Goal: Task Accomplishment & Management: Use online tool/utility

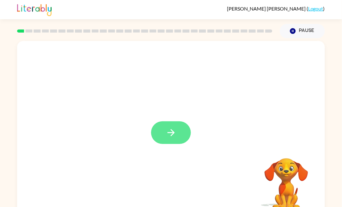
click at [161, 127] on button "button" at bounding box center [171, 132] width 40 height 23
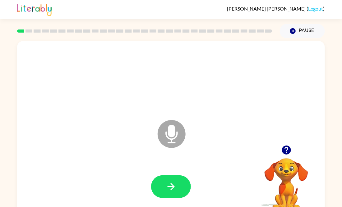
click at [170, 126] on icon "Microphone The Microphone is here when it is your turn to talk" at bounding box center [202, 142] width 93 height 47
click at [170, 186] on icon "button" at bounding box center [170, 186] width 11 height 11
click at [169, 128] on icon "Microphone The Microphone is here when it is your turn to talk" at bounding box center [202, 142] width 93 height 47
click at [172, 182] on icon "button" at bounding box center [170, 186] width 11 height 11
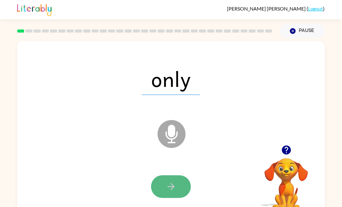
click at [165, 182] on icon "button" at bounding box center [170, 186] width 11 height 11
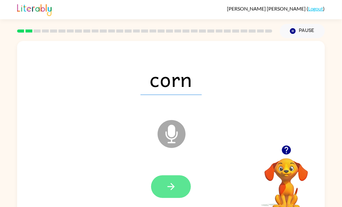
click at [180, 192] on button "button" at bounding box center [171, 186] width 40 height 23
click at [180, 189] on button "button" at bounding box center [171, 186] width 40 height 23
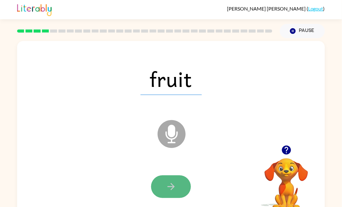
click at [178, 190] on button "button" at bounding box center [171, 186] width 40 height 23
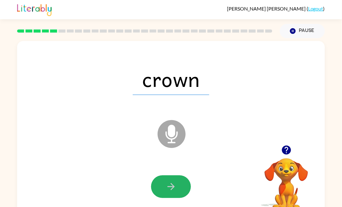
click at [179, 191] on button "button" at bounding box center [171, 186] width 40 height 23
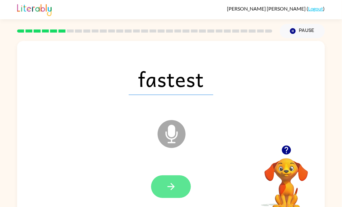
click at [180, 193] on button "button" at bounding box center [171, 186] width 40 height 23
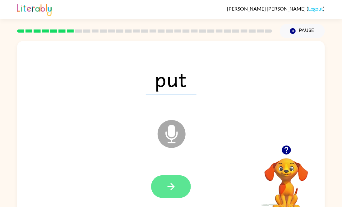
click at [180, 194] on button "button" at bounding box center [171, 186] width 40 height 23
click at [176, 181] on icon "button" at bounding box center [170, 186] width 11 height 11
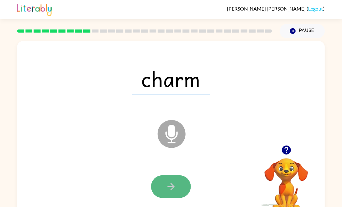
click at [177, 182] on button "button" at bounding box center [171, 186] width 40 height 23
click at [179, 182] on button "button" at bounding box center [171, 186] width 40 height 23
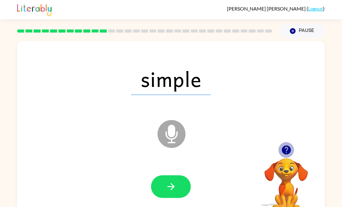
click at [286, 151] on icon "button" at bounding box center [286, 150] width 11 height 11
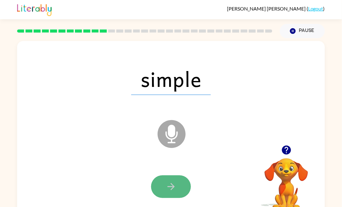
click at [176, 190] on icon "button" at bounding box center [170, 186] width 11 height 11
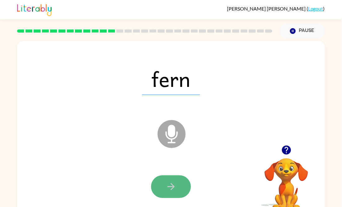
click at [174, 189] on icon "button" at bounding box center [170, 186] width 11 height 11
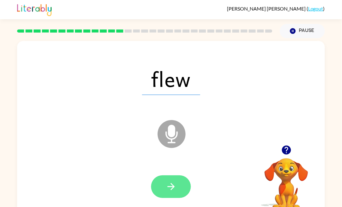
click at [179, 186] on button "button" at bounding box center [171, 186] width 40 height 23
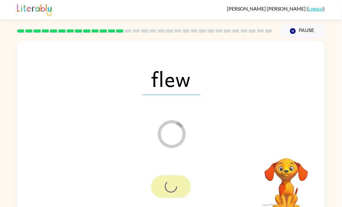
click at [179, 186] on div at bounding box center [171, 186] width 40 height 23
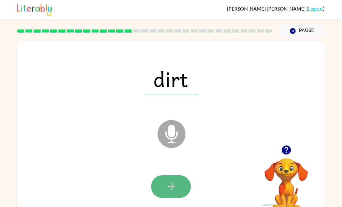
click at [173, 187] on icon "button" at bounding box center [170, 186] width 7 height 7
click at [168, 182] on icon "button" at bounding box center [170, 186] width 11 height 11
click at [168, 181] on icon "button" at bounding box center [170, 186] width 11 height 11
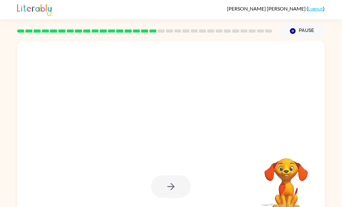
click at [167, 72] on div at bounding box center [170, 78] width 295 height 51
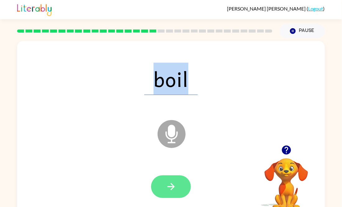
click at [170, 190] on icon "button" at bounding box center [170, 186] width 11 height 11
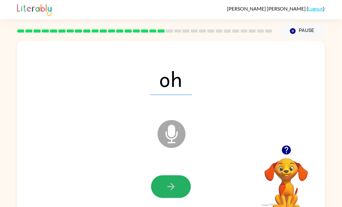
click at [170, 190] on icon "button" at bounding box center [170, 186] width 11 height 11
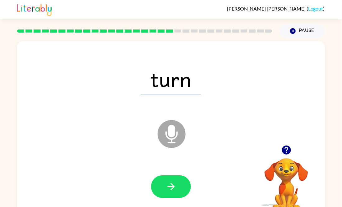
click at [170, 190] on icon "button" at bounding box center [170, 186] width 11 height 11
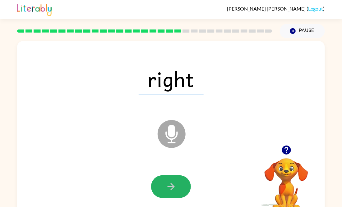
click at [170, 190] on icon "button" at bounding box center [170, 186] width 11 height 11
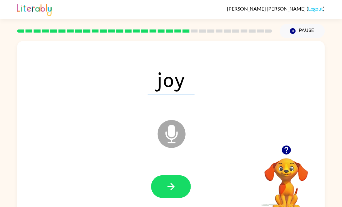
click at [170, 190] on icon "button" at bounding box center [170, 186] width 11 height 11
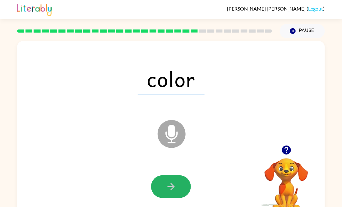
click at [170, 190] on icon "button" at bounding box center [170, 186] width 11 height 11
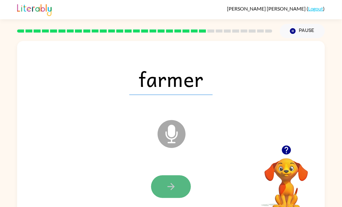
click at [162, 184] on button "button" at bounding box center [171, 186] width 40 height 23
click at [162, 186] on button "button" at bounding box center [171, 186] width 40 height 23
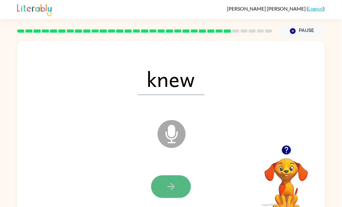
click at [186, 183] on button "button" at bounding box center [171, 186] width 40 height 23
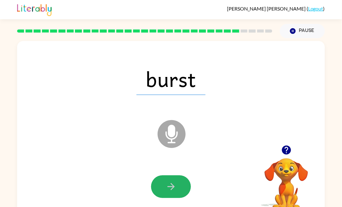
click at [186, 183] on button "button" at bounding box center [171, 186] width 40 height 23
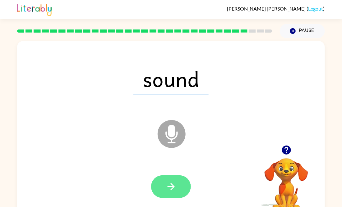
click at [175, 187] on icon "button" at bounding box center [170, 186] width 11 height 11
click at [177, 187] on button "button" at bounding box center [171, 186] width 40 height 23
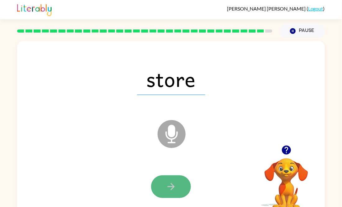
click at [176, 188] on button "button" at bounding box center [171, 186] width 40 height 23
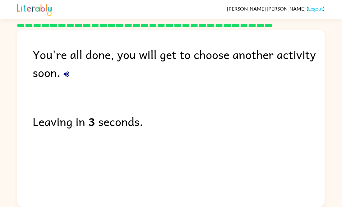
click at [65, 74] on icon "button" at bounding box center [67, 74] width 6 height 6
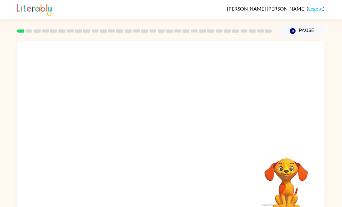
click at [213, 119] on video "Your browser must support playing .mp4 files to use Literably. Please try using…" at bounding box center [170, 93] width 307 height 104
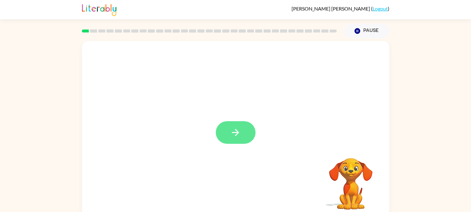
click at [236, 129] on icon "button" at bounding box center [235, 132] width 11 height 11
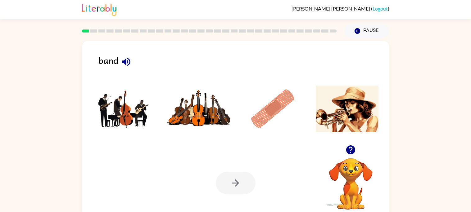
click at [279, 113] on img at bounding box center [273, 109] width 63 height 47
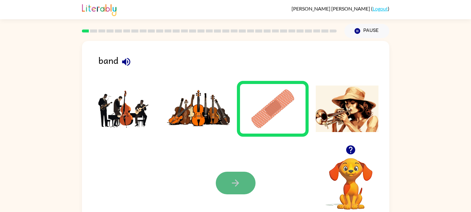
click at [238, 183] on icon "button" at bounding box center [235, 183] width 7 height 7
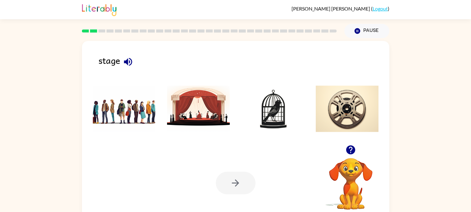
click at [211, 113] on img at bounding box center [198, 109] width 63 height 47
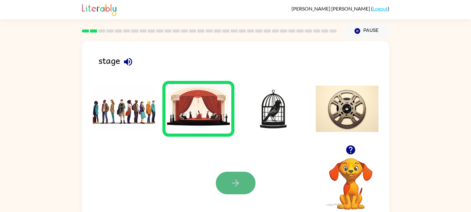
click at [236, 181] on icon "button" at bounding box center [235, 183] width 7 height 7
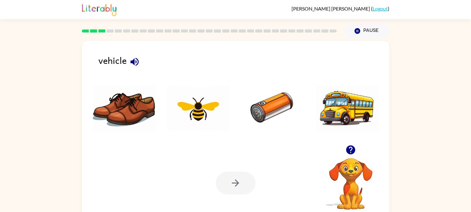
click at [341, 116] on img at bounding box center [347, 109] width 63 height 47
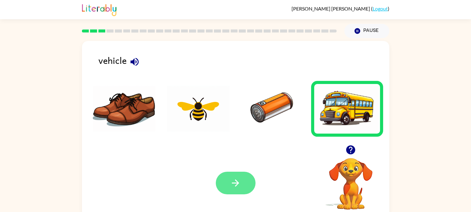
click at [240, 191] on button "button" at bounding box center [236, 183] width 40 height 23
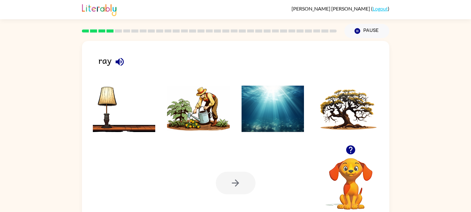
click at [202, 106] on img at bounding box center [198, 109] width 63 height 47
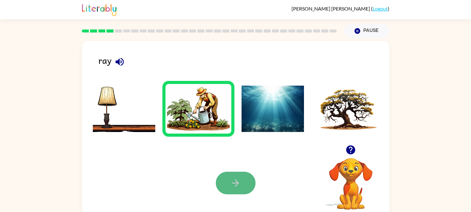
click at [245, 193] on button "button" at bounding box center [236, 183] width 40 height 23
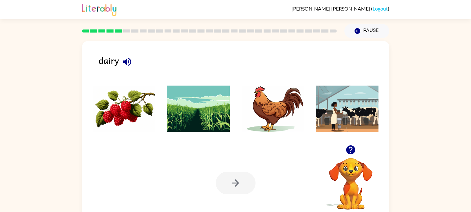
click at [185, 133] on li at bounding box center [198, 109] width 72 height 56
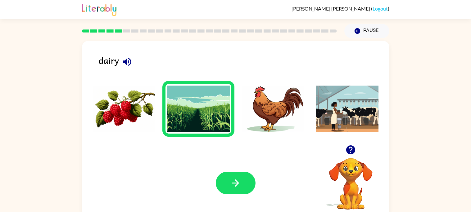
click at [341, 90] on img at bounding box center [347, 109] width 63 height 47
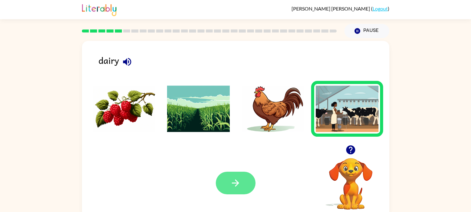
click at [233, 182] on icon "button" at bounding box center [235, 183] width 11 height 11
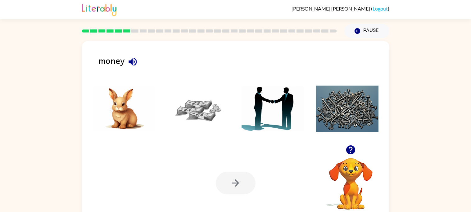
click at [193, 100] on img at bounding box center [198, 109] width 63 height 47
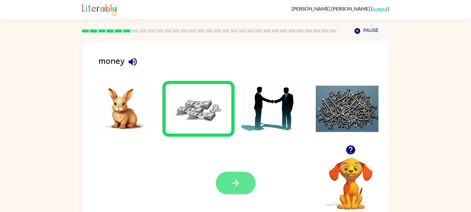
click at [242, 183] on button "button" at bounding box center [236, 183] width 40 height 23
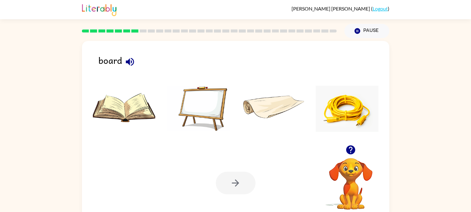
click at [196, 122] on img at bounding box center [198, 109] width 63 height 47
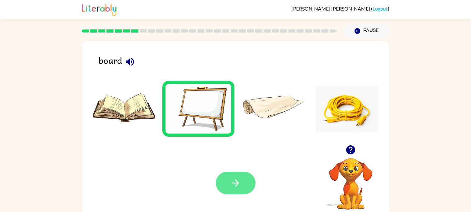
click at [227, 181] on button "button" at bounding box center [236, 183] width 40 height 23
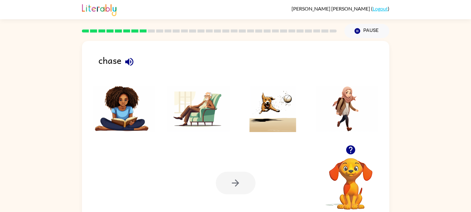
click at [264, 120] on img at bounding box center [273, 109] width 63 height 47
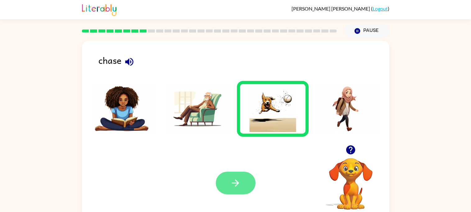
click at [240, 175] on button "button" at bounding box center [236, 183] width 40 height 23
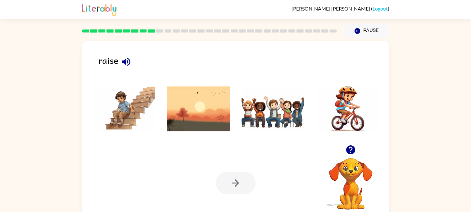
click at [267, 97] on img at bounding box center [273, 109] width 63 height 47
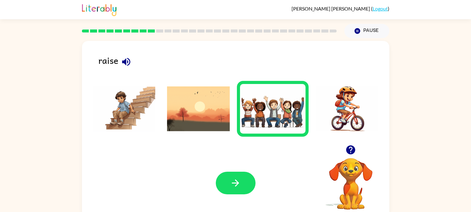
click at [211, 114] on img at bounding box center [198, 109] width 63 height 47
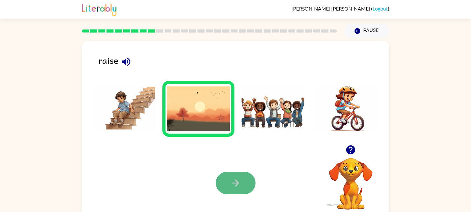
click at [227, 188] on button "button" at bounding box center [236, 183] width 40 height 23
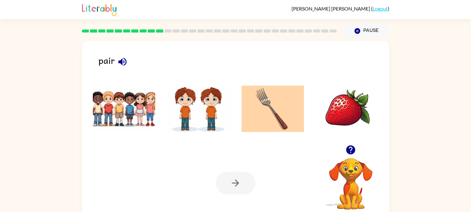
click at [178, 101] on img at bounding box center [198, 109] width 63 height 47
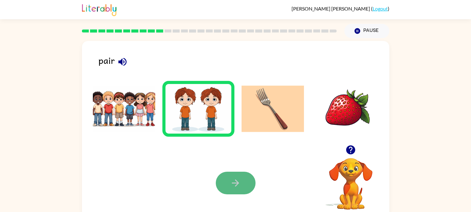
click at [248, 176] on button "button" at bounding box center [236, 183] width 40 height 23
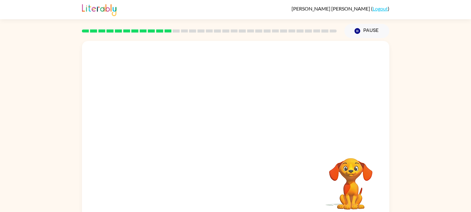
click at [166, 115] on video "Your browser must support playing .mp4 files to use Literably. Please try using…" at bounding box center [235, 93] width 307 height 104
click at [231, 132] on icon "button" at bounding box center [235, 132] width 11 height 11
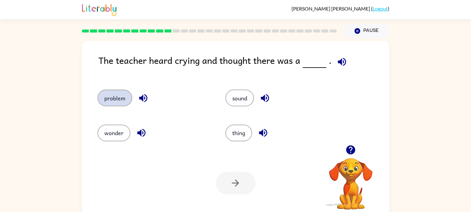
click at [122, 93] on button "problem" at bounding box center [114, 98] width 35 height 17
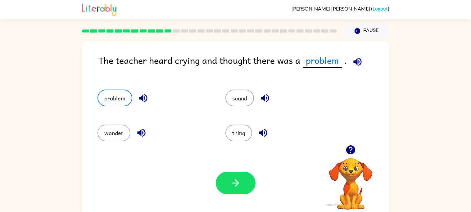
click at [211, 172] on div "Your browser must support playing .mp4 files to use Literably. Please try using…" at bounding box center [235, 183] width 307 height 70
click at [233, 182] on icon "button" at bounding box center [235, 183] width 11 height 11
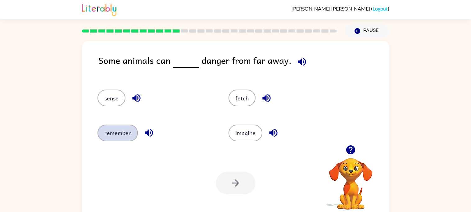
click at [130, 127] on button "remember" at bounding box center [117, 133] width 40 height 17
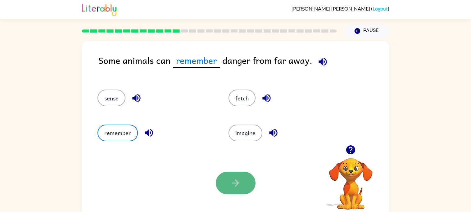
click at [218, 177] on button "button" at bounding box center [236, 183] width 40 height 23
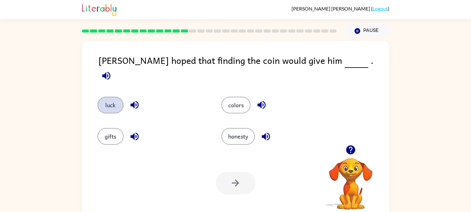
click at [106, 98] on button "luck" at bounding box center [110, 105] width 26 height 17
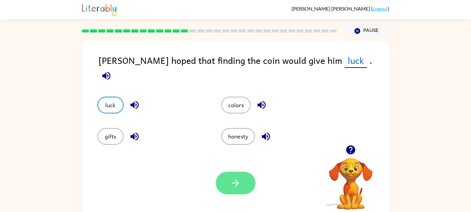
click at [235, 175] on button "button" at bounding box center [236, 183] width 40 height 23
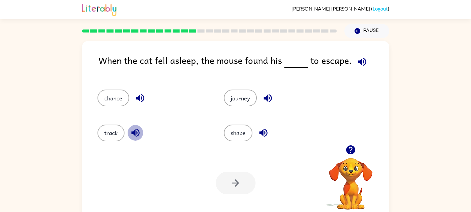
click at [128, 134] on button "button" at bounding box center [136, 133] width 16 height 16
click at [138, 101] on icon "button" at bounding box center [140, 98] width 11 height 11
click at [264, 97] on icon "button" at bounding box center [268, 98] width 8 height 8
click at [260, 135] on icon "button" at bounding box center [263, 133] width 8 height 8
click at [241, 102] on button "journey" at bounding box center [240, 98] width 33 height 17
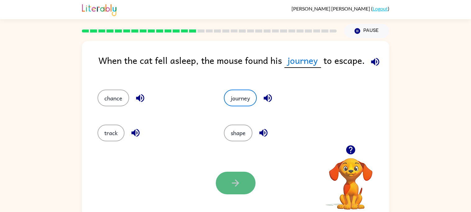
click at [224, 192] on button "button" at bounding box center [236, 183] width 40 height 23
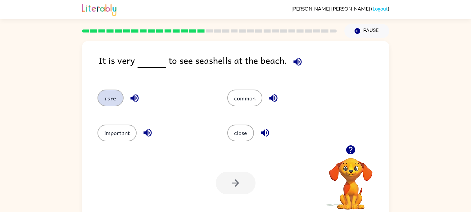
click at [112, 90] on button "rare" at bounding box center [110, 98] width 26 height 17
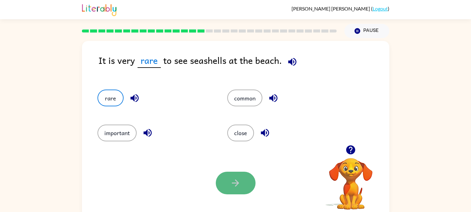
click at [244, 180] on button "button" at bounding box center [236, 183] width 40 height 23
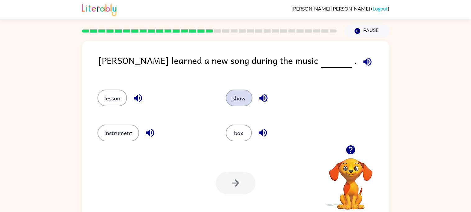
click at [229, 100] on button "show" at bounding box center [239, 98] width 27 height 17
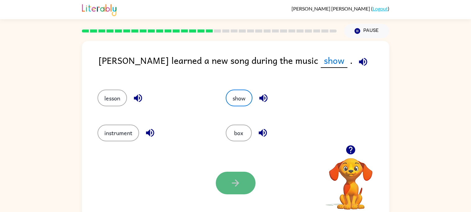
click at [245, 174] on button "button" at bounding box center [236, 183] width 40 height 23
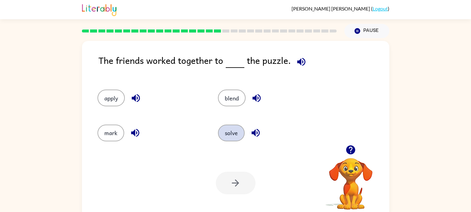
click at [233, 130] on button "solve" at bounding box center [231, 133] width 27 height 17
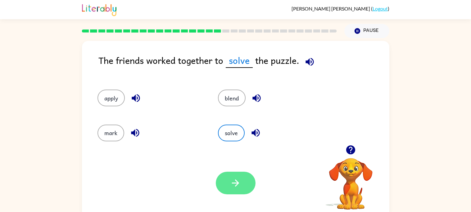
click at [232, 191] on button "button" at bounding box center [236, 183] width 40 height 23
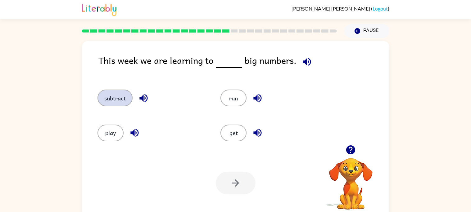
click at [125, 97] on button "subtract" at bounding box center [114, 98] width 35 height 17
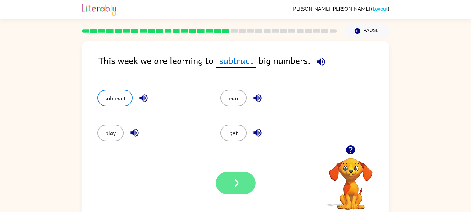
click at [244, 190] on button "button" at bounding box center [236, 183] width 40 height 23
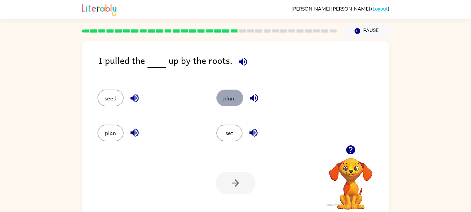
click at [231, 105] on button "plant" at bounding box center [229, 98] width 27 height 17
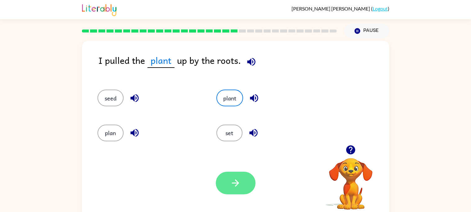
click at [237, 183] on icon "button" at bounding box center [235, 183] width 7 height 7
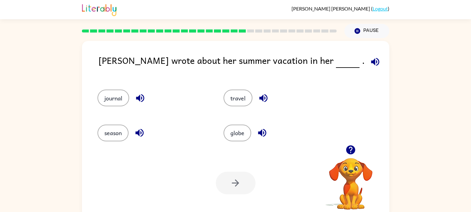
click at [97, 97] on div "journal" at bounding box center [149, 95] width 126 height 35
click at [97, 97] on button "journal" at bounding box center [113, 98] width 32 height 17
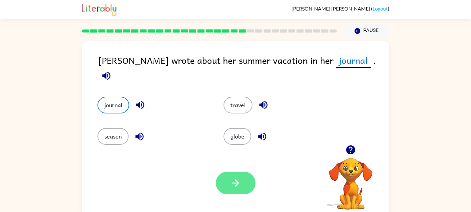
click at [251, 178] on button "button" at bounding box center [236, 183] width 40 height 23
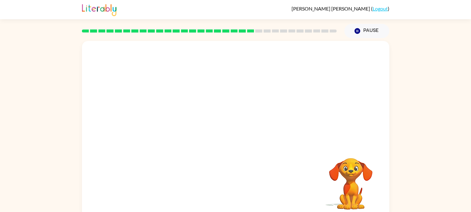
click at [180, 128] on video "Your browser must support playing .mp4 files to use Literably. Please try using…" at bounding box center [235, 93] width 307 height 104
click at [176, 128] on video "Your browser must support playing .mp4 files to use Literably. Please try using…" at bounding box center [235, 93] width 307 height 104
click at [242, 137] on button "button" at bounding box center [236, 132] width 40 height 23
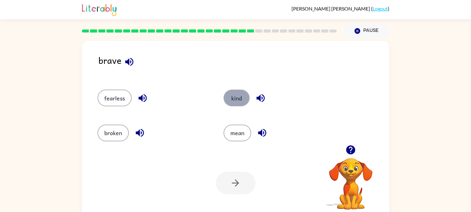
click at [239, 97] on button "kind" at bounding box center [237, 98] width 26 height 17
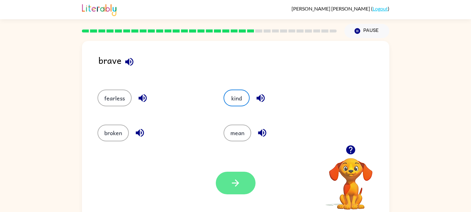
click at [235, 178] on icon "button" at bounding box center [235, 183] width 11 height 11
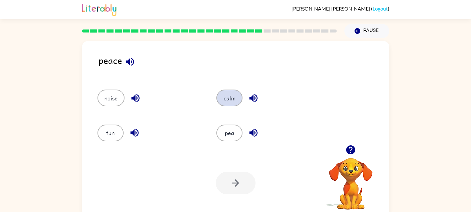
click at [223, 102] on button "calm" at bounding box center [229, 98] width 26 height 17
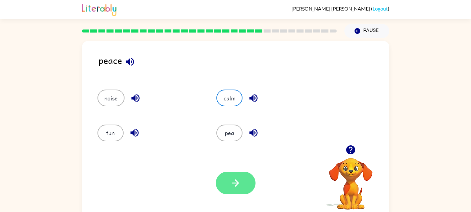
click at [226, 187] on button "button" at bounding box center [236, 183] width 40 height 23
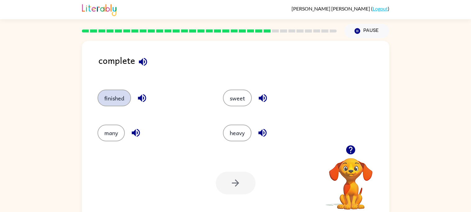
click at [119, 100] on button "finished" at bounding box center [114, 98] width 34 height 17
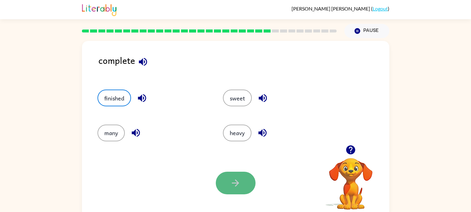
click at [220, 183] on button "button" at bounding box center [236, 183] width 40 height 23
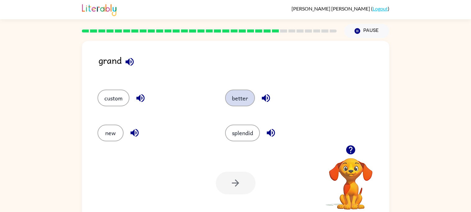
click at [235, 104] on button "better" at bounding box center [240, 98] width 30 height 17
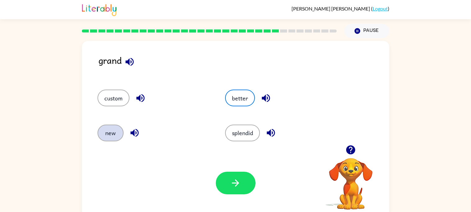
click at [107, 138] on button "new" at bounding box center [110, 133] width 26 height 17
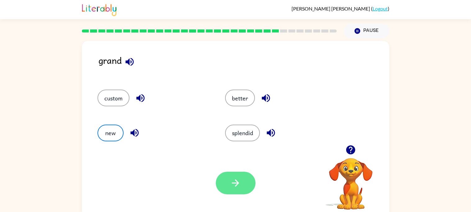
click at [228, 185] on button "button" at bounding box center [236, 183] width 40 height 23
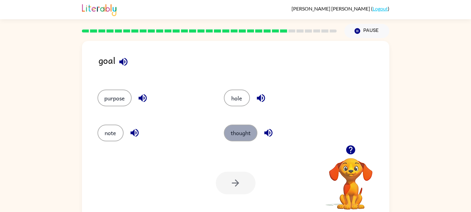
click at [240, 131] on button "thought" at bounding box center [241, 133] width 34 height 17
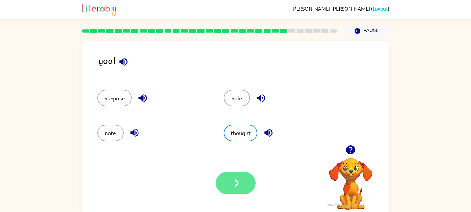
click at [239, 174] on button "button" at bounding box center [236, 183] width 40 height 23
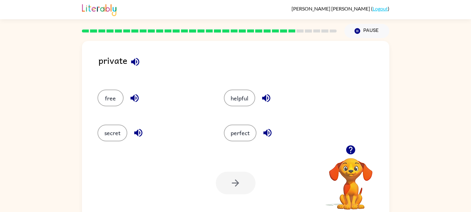
click at [239, 174] on div at bounding box center [236, 183] width 40 height 23
click at [114, 139] on button "secret" at bounding box center [112, 133] width 30 height 17
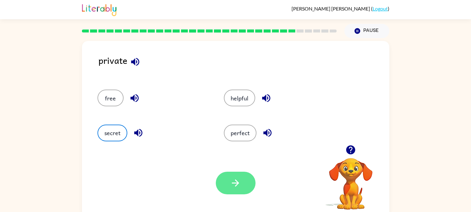
click at [230, 183] on icon "button" at bounding box center [235, 183] width 11 height 11
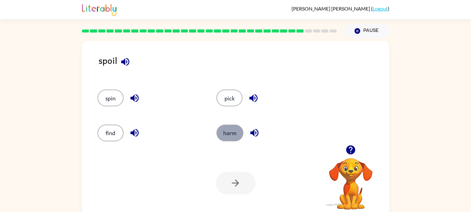
click at [230, 129] on button "harm" at bounding box center [229, 133] width 27 height 17
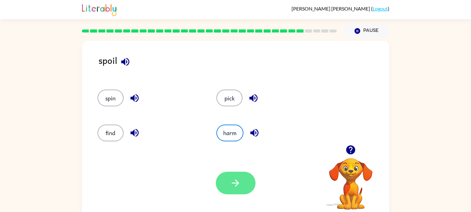
click at [230, 182] on icon "button" at bounding box center [235, 183] width 11 height 11
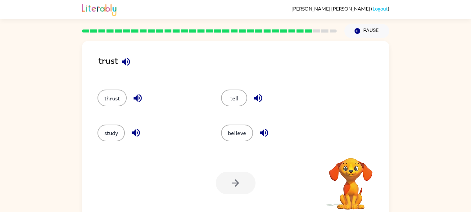
click at [209, 181] on div "Your browser must support playing .mp4 files to use Literably. Please try using…" at bounding box center [235, 183] width 307 height 70
click at [114, 102] on button "thrust" at bounding box center [111, 98] width 29 height 17
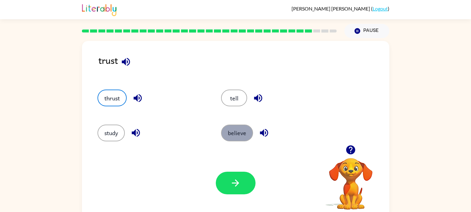
click at [232, 139] on button "believe" at bounding box center [237, 133] width 32 height 17
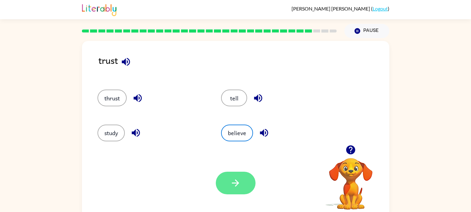
click at [237, 193] on button "button" at bounding box center [236, 183] width 40 height 23
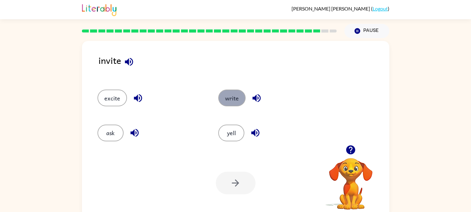
click at [232, 102] on button "write" at bounding box center [231, 98] width 27 height 17
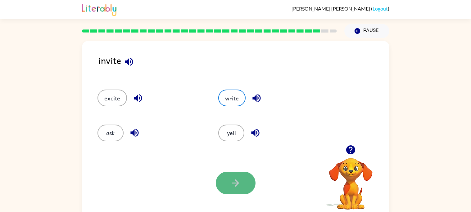
click at [240, 178] on icon "button" at bounding box center [235, 183] width 11 height 11
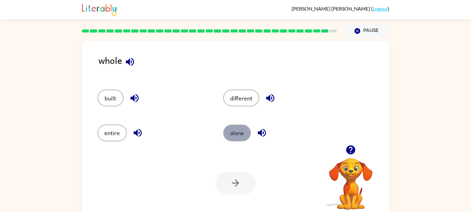
click at [229, 136] on button "alone" at bounding box center [237, 133] width 28 height 17
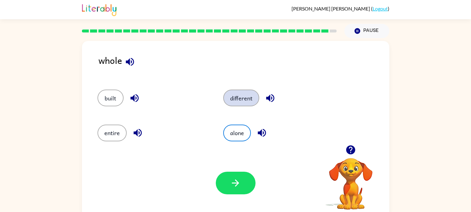
click at [227, 104] on button "different" at bounding box center [241, 98] width 36 height 17
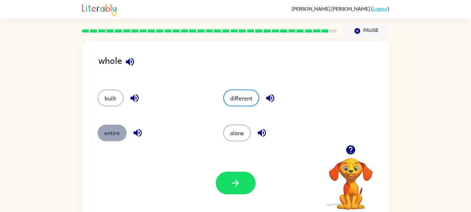
click at [113, 137] on button "entire" at bounding box center [111, 133] width 29 height 17
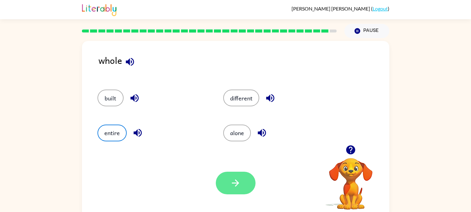
click at [229, 172] on button "button" at bounding box center [236, 183] width 40 height 23
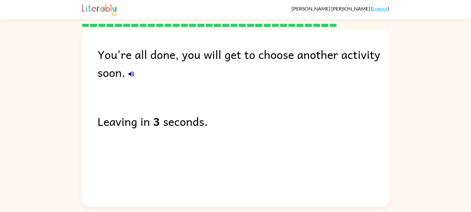
click at [131, 75] on icon "button" at bounding box center [131, 73] width 7 height 7
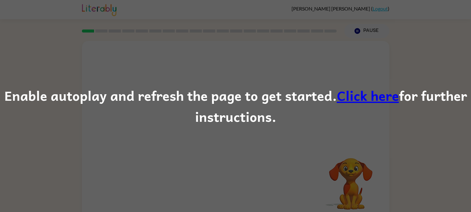
click at [116, 129] on div "Enable autoplay and refresh the page to get started. Click here for further ins…" at bounding box center [235, 106] width 471 height 212
click at [345, 164] on div "Enable autoplay and refresh the page to get started. Click here for further ins…" at bounding box center [235, 106] width 471 height 212
click at [373, 96] on link "Click here" at bounding box center [368, 95] width 62 height 21
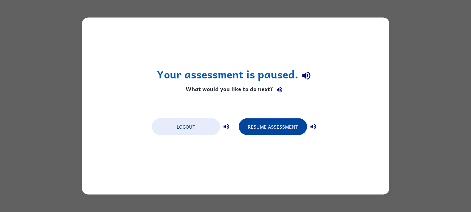
click at [275, 133] on button "Resume Assessment" at bounding box center [273, 127] width 68 height 17
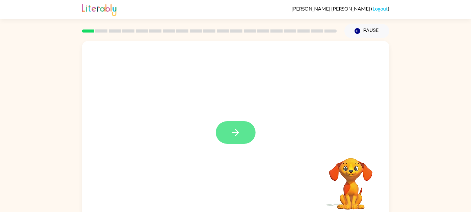
click at [236, 134] on icon "button" at bounding box center [235, 132] width 7 height 7
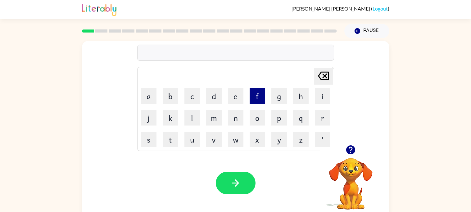
click at [255, 94] on button "f" at bounding box center [258, 96] width 16 height 16
click at [144, 95] on button "a" at bounding box center [149, 96] width 16 height 16
click at [324, 79] on icon "Delete Delete last character input" at bounding box center [323, 76] width 15 height 15
click at [354, 152] on icon "button" at bounding box center [350, 150] width 9 height 9
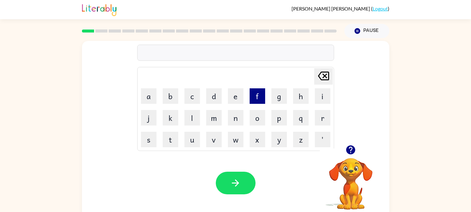
click at [256, 104] on button "f" at bounding box center [258, 96] width 16 height 16
click at [353, 147] on icon "button" at bounding box center [350, 150] width 9 height 9
click at [240, 99] on button "e" at bounding box center [236, 96] width 16 height 16
click at [213, 103] on button "d" at bounding box center [214, 96] width 16 height 16
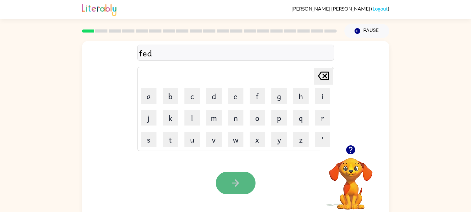
click at [227, 175] on button "button" at bounding box center [236, 183] width 40 height 23
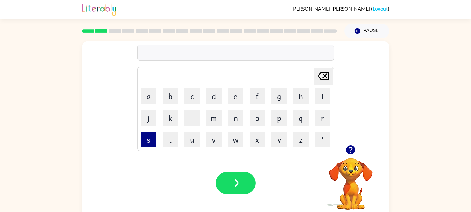
click at [144, 140] on button "s" at bounding box center [149, 140] width 16 height 16
click at [278, 124] on button "p" at bounding box center [279, 118] width 16 height 16
click at [217, 94] on button "d" at bounding box center [214, 96] width 16 height 16
click at [321, 77] on icon "Delete Delete last character input" at bounding box center [323, 76] width 15 height 15
click at [178, 146] on button "t" at bounding box center [171, 140] width 16 height 16
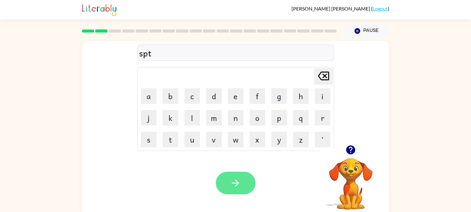
click at [218, 187] on button "button" at bounding box center [236, 183] width 40 height 23
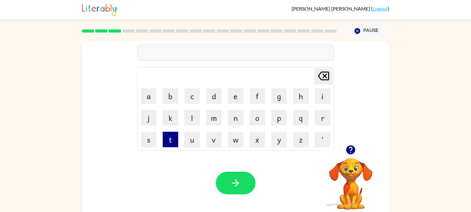
click at [173, 144] on button "t" at bounding box center [171, 140] width 16 height 16
click at [348, 149] on icon "button" at bounding box center [350, 150] width 9 height 9
click at [253, 114] on button "o" at bounding box center [258, 118] width 16 height 16
click at [349, 144] on button "button" at bounding box center [351, 150] width 16 height 16
click at [163, 136] on button "t" at bounding box center [171, 140] width 16 height 16
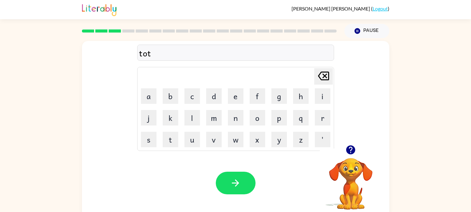
click at [324, 76] on icon "Delete Delete last character input" at bounding box center [323, 76] width 15 height 15
click at [351, 149] on icon "button" at bounding box center [350, 150] width 9 height 9
click at [176, 141] on button "t" at bounding box center [171, 140] width 16 height 16
click at [322, 80] on icon at bounding box center [323, 76] width 11 height 9
click at [152, 91] on button "a" at bounding box center [149, 96] width 16 height 16
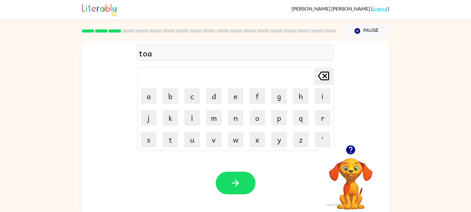
click at [328, 77] on icon "Delete Delete last character input" at bounding box center [323, 76] width 15 height 15
click at [170, 100] on button "b" at bounding box center [171, 96] width 16 height 16
click at [321, 75] on icon "Delete Delete last character input" at bounding box center [323, 76] width 15 height 15
click at [191, 89] on button "c" at bounding box center [192, 96] width 16 height 16
click at [327, 80] on icon at bounding box center [323, 76] width 11 height 9
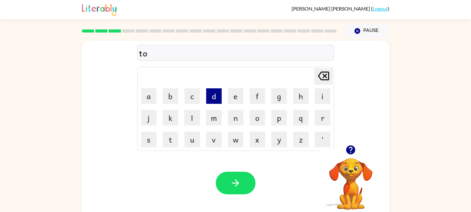
click at [209, 100] on button "d" at bounding box center [214, 96] width 16 height 16
click at [323, 75] on icon "Delete Delete last character input" at bounding box center [323, 76] width 15 height 15
click at [238, 101] on button "e" at bounding box center [236, 96] width 16 height 16
click at [322, 76] on icon "Delete Delete last character input" at bounding box center [323, 76] width 15 height 15
click at [259, 99] on button "f" at bounding box center [258, 96] width 16 height 16
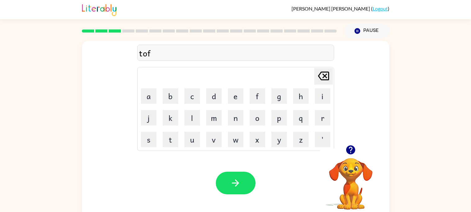
click at [325, 76] on icon "Delete Delete last character input" at bounding box center [323, 76] width 15 height 15
click at [278, 100] on button "g" at bounding box center [279, 96] width 16 height 16
click at [321, 74] on icon "Delete Delete last character input" at bounding box center [323, 76] width 15 height 15
click at [303, 91] on button "h" at bounding box center [301, 96] width 16 height 16
click at [320, 71] on icon "Delete Delete last character input" at bounding box center [323, 76] width 15 height 15
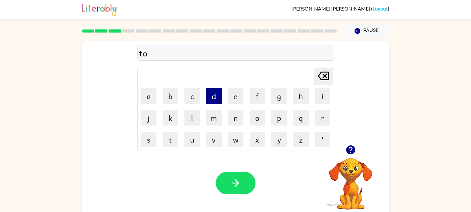
click at [212, 91] on button "d" at bounding box center [214, 96] width 16 height 16
click at [320, 74] on icon "Delete Delete last character input" at bounding box center [323, 76] width 15 height 15
click at [234, 102] on button "e" at bounding box center [236, 96] width 16 height 16
click at [319, 74] on icon "Delete Delete last character input" at bounding box center [323, 76] width 15 height 15
click at [256, 101] on button "f" at bounding box center [258, 96] width 16 height 16
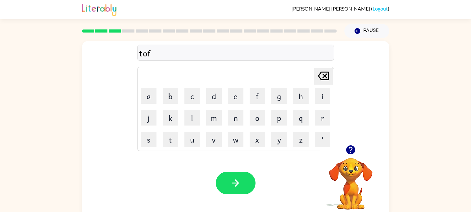
click at [320, 73] on icon at bounding box center [323, 76] width 11 height 9
click at [364, 35] on button "Pause Pause" at bounding box center [366, 31] width 45 height 14
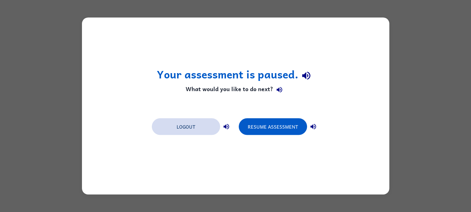
click at [179, 124] on button "Logout" at bounding box center [186, 127] width 68 height 17
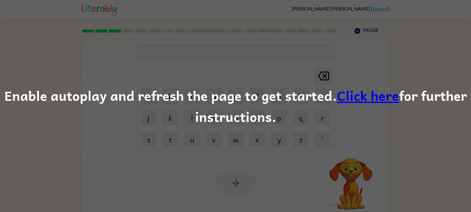
click at [347, 100] on link "Click here" at bounding box center [368, 95] width 62 height 21
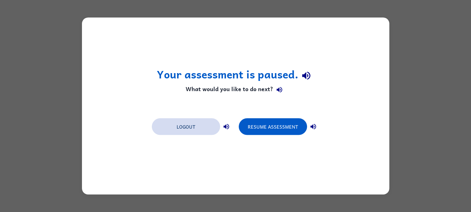
click at [189, 119] on button "Logout" at bounding box center [186, 127] width 68 height 17
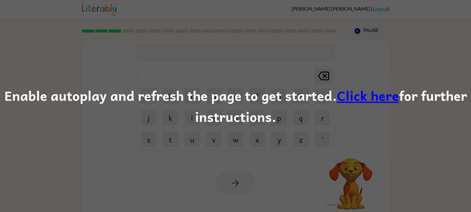
click at [379, 89] on link "Click here" at bounding box center [368, 95] width 62 height 21
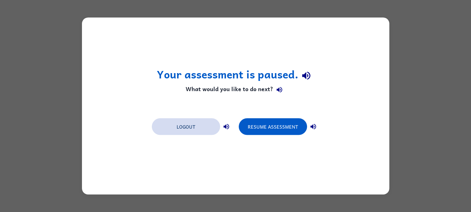
click at [180, 127] on button "Logout" at bounding box center [186, 127] width 68 height 17
